Goal: Obtain resource: Obtain resource

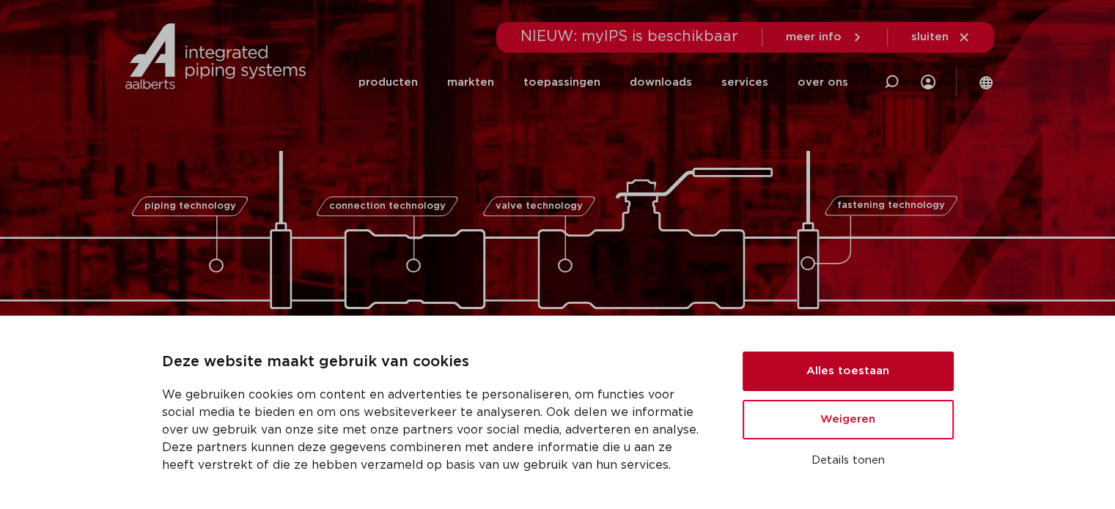
click at [851, 384] on button "Alles toestaan" at bounding box center [847, 372] width 211 height 40
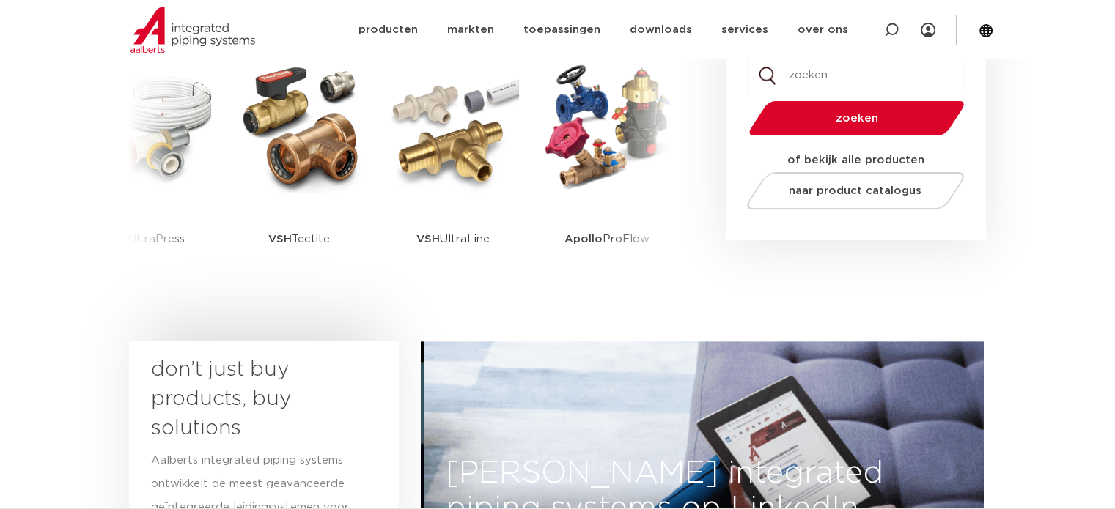
scroll to position [440, 0]
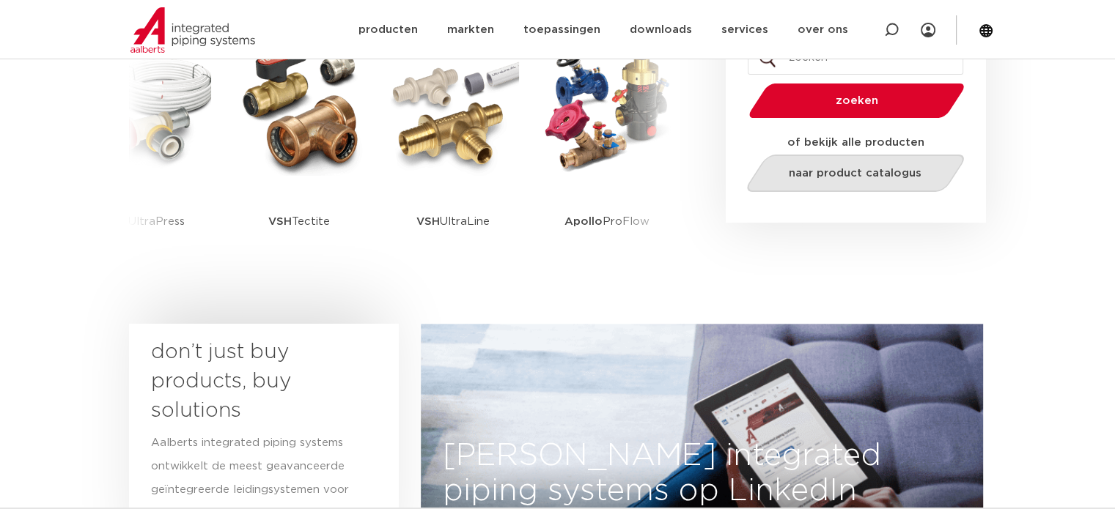
click at [843, 174] on span "naar product catalogus" at bounding box center [855, 173] width 133 height 11
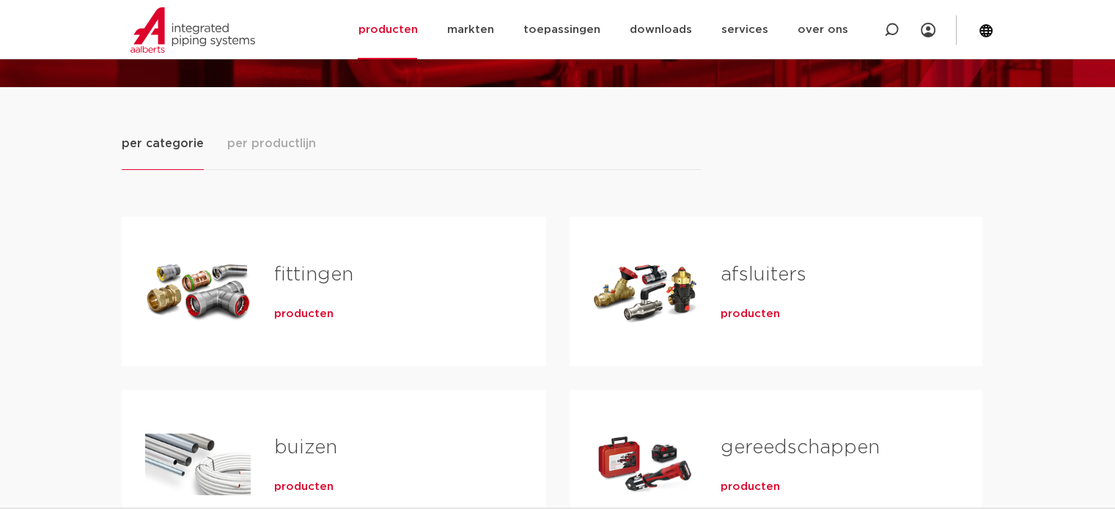
scroll to position [147, 0]
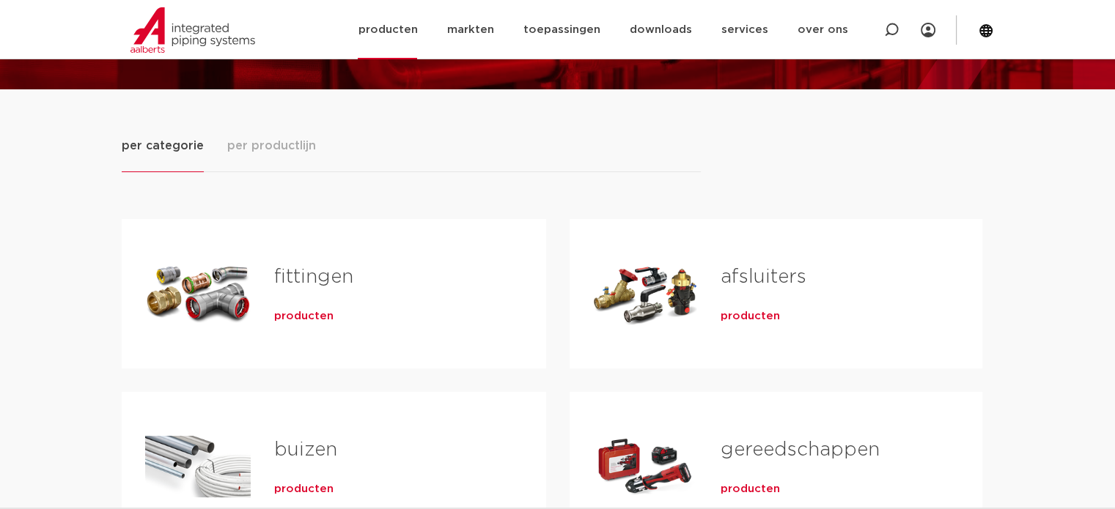
click at [174, 37] on img at bounding box center [192, 29] width 125 height 45
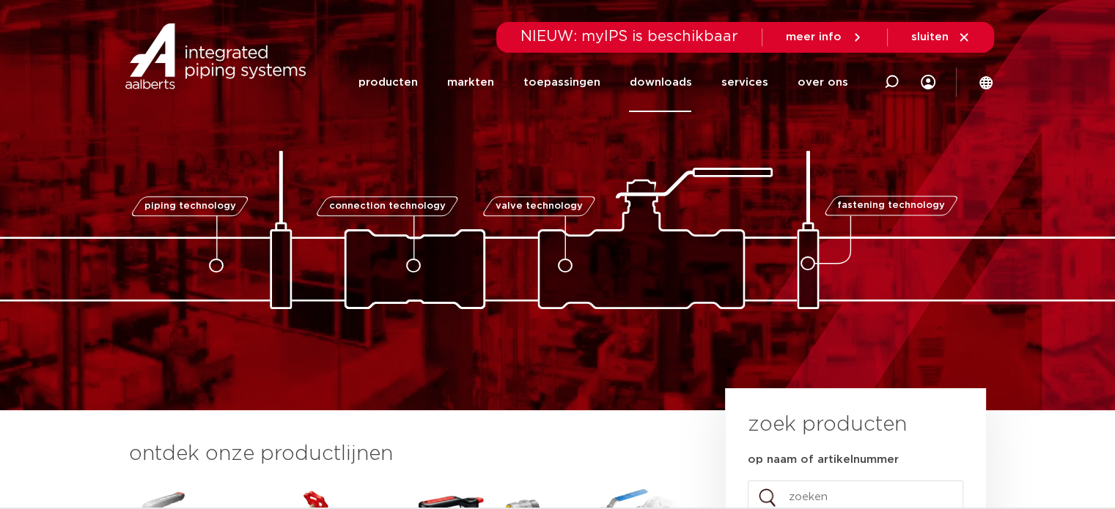
click at [651, 82] on link "downloads" at bounding box center [660, 82] width 62 height 59
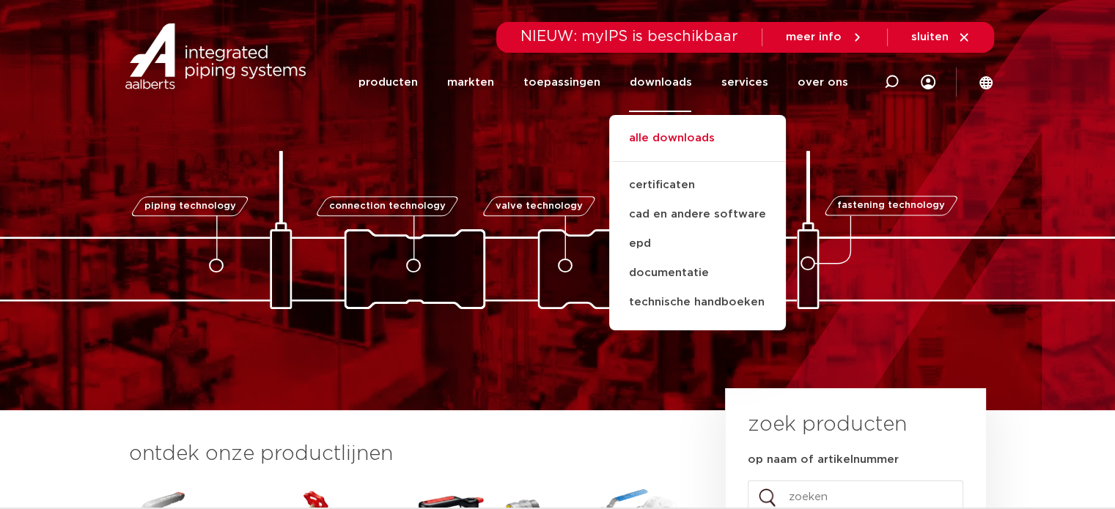
click at [680, 145] on link "alle downloads" at bounding box center [697, 146] width 177 height 32
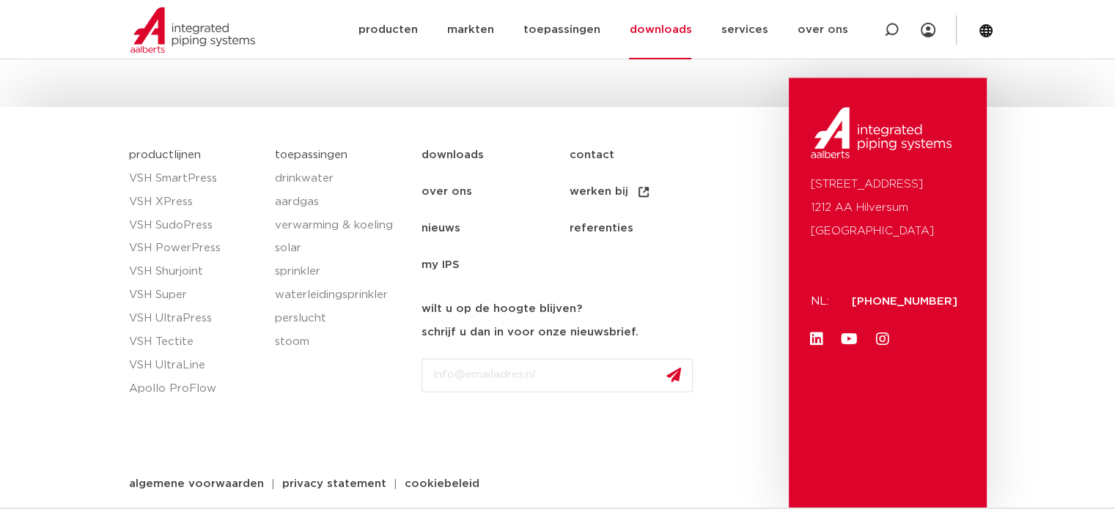
scroll to position [1852, 0]
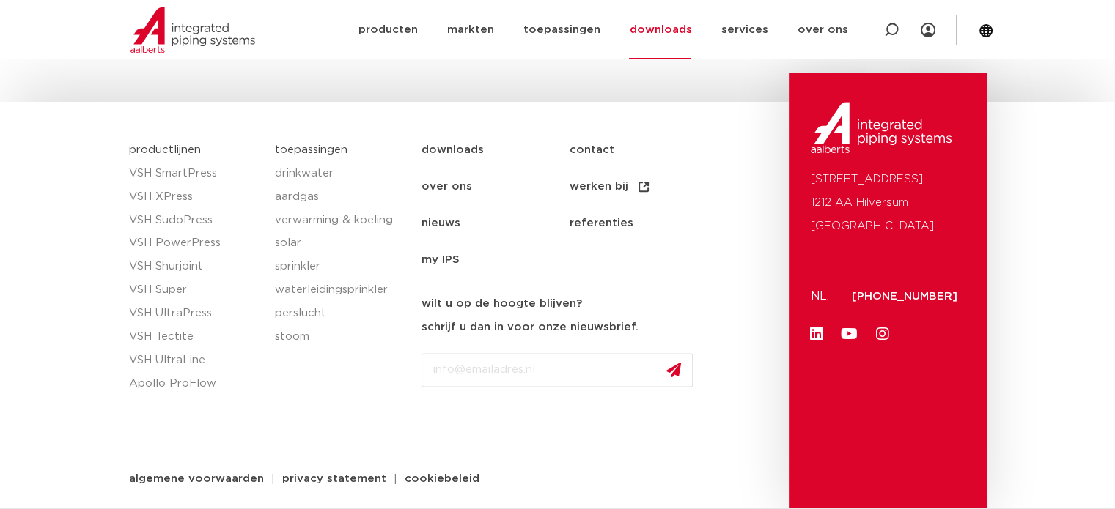
click at [596, 184] on link "werken bij" at bounding box center [642, 187] width 147 height 37
